Goal: Information Seeking & Learning: Learn about a topic

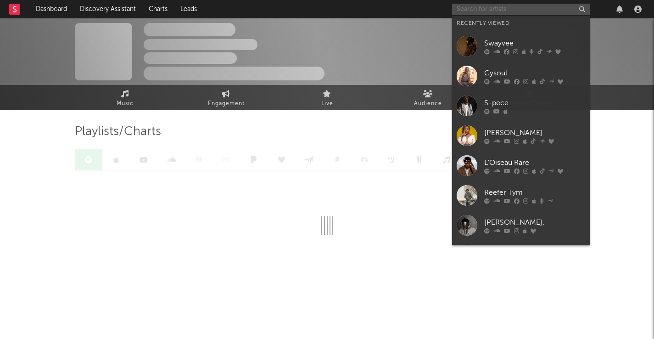
click at [501, 10] on input "text" at bounding box center [521, 9] width 138 height 11
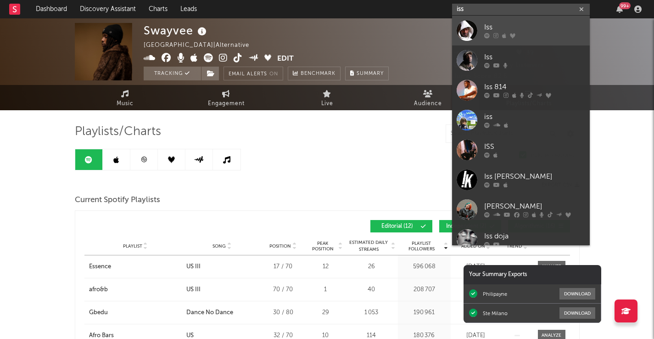
type input "iss"
click at [511, 25] on div "Iss" at bounding box center [534, 27] width 101 height 11
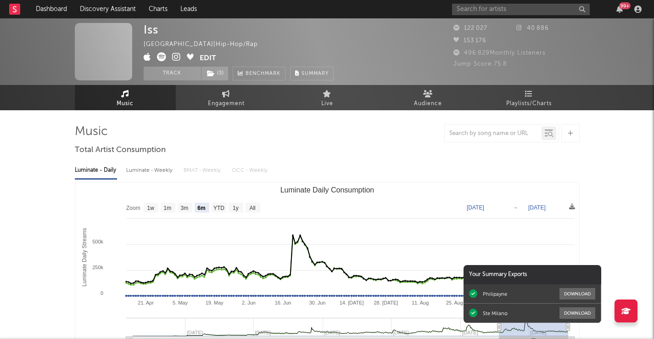
select select "6m"
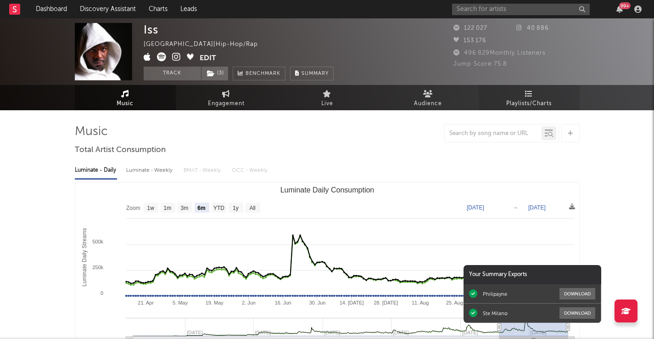
click at [527, 99] on span "Playlists/Charts" at bounding box center [528, 103] width 45 height 11
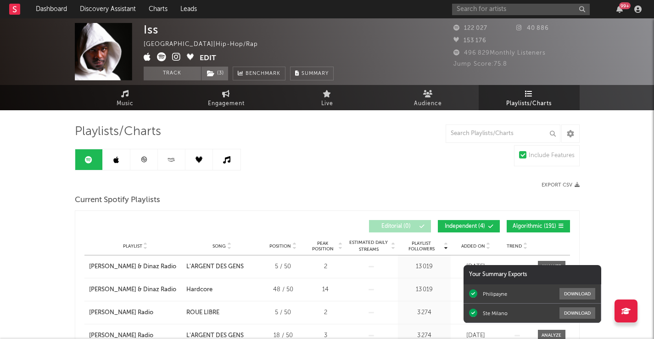
click at [170, 154] on link at bounding box center [172, 159] width 28 height 21
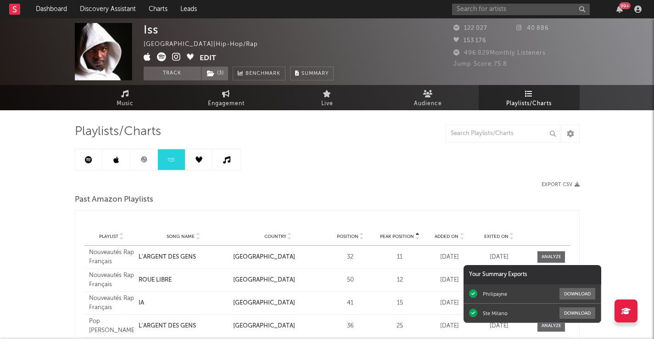
click at [93, 156] on link at bounding box center [89, 159] width 28 height 21
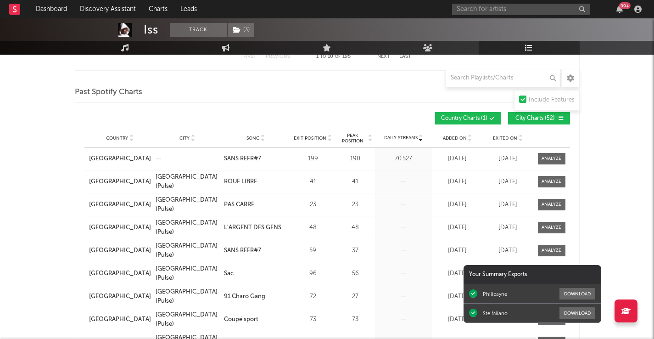
scroll to position [434, 0]
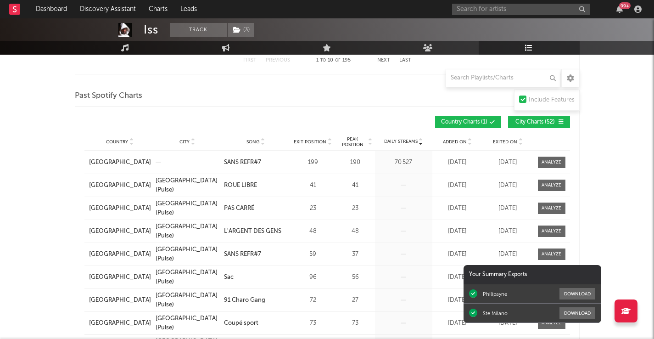
click at [527, 123] on span "City Charts ( 52 )" at bounding box center [535, 122] width 42 height 6
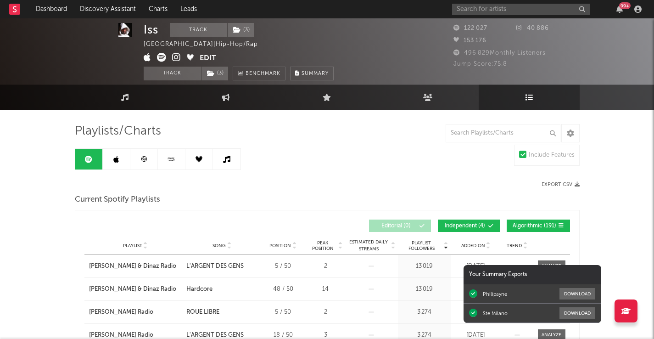
scroll to position [0, 0]
